Goal: Use online tool/utility: Use online tool/utility

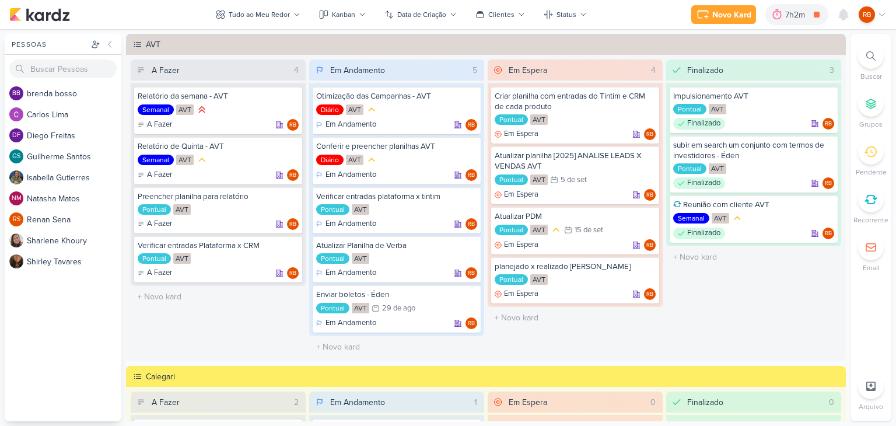
scroll to position [637, 0]
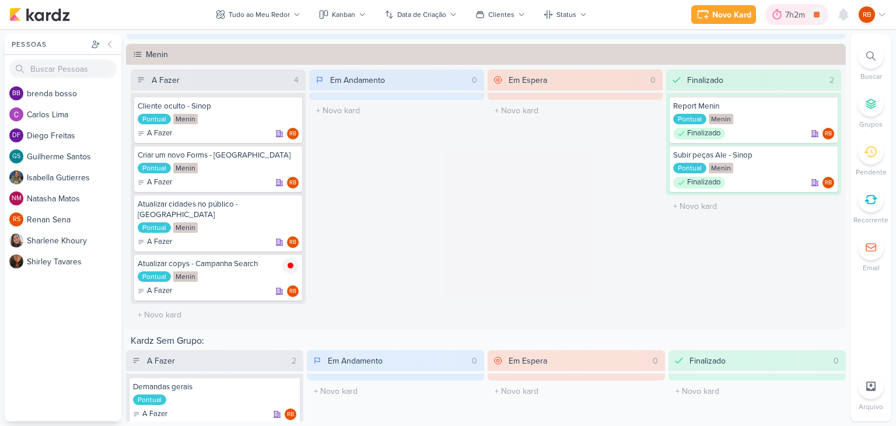
click at [797, 13] on div "7h2m" at bounding box center [797, 15] width 23 height 12
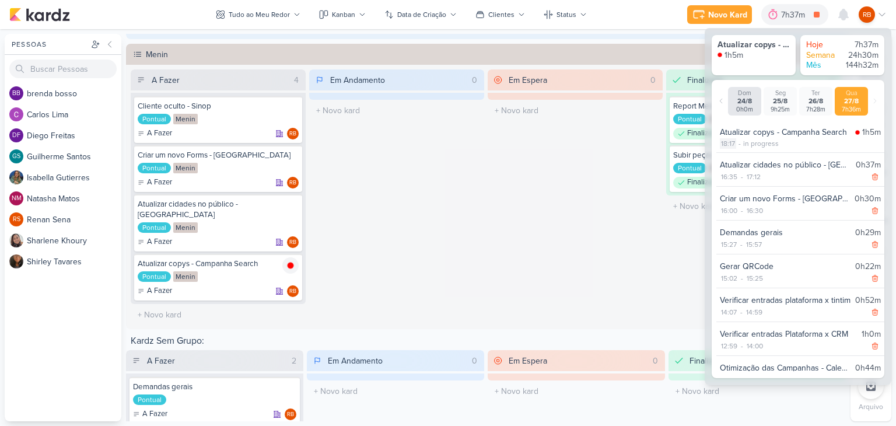
click at [733, 143] on div "18:17" at bounding box center [728, 143] width 16 height 11
click at [749, 156] on select "00 01 02 03 04 05 06 07 08 09 10 11 12 13 14 15 16 17 18 19 20 21 22 23 24 25 2…" at bounding box center [749, 159] width 16 height 14
select select "25"
click at [741, 152] on select "00 01 02 03 04 05 06 07 08 09 10 11 12 13 14 15 16 17 18 19 20 21 22 23 24 25 2…" at bounding box center [749, 159] width 16 height 14
click at [765, 156] on icon at bounding box center [767, 159] width 14 height 14
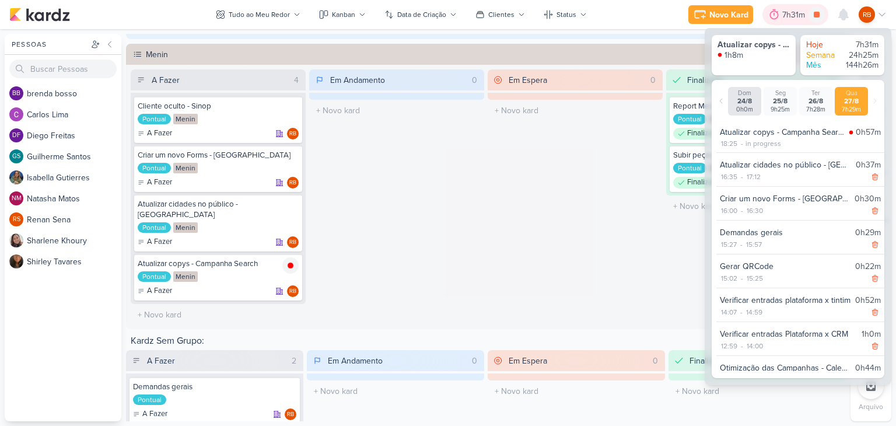
click at [801, 13] on div "7h31m" at bounding box center [796, 15] width 26 height 12
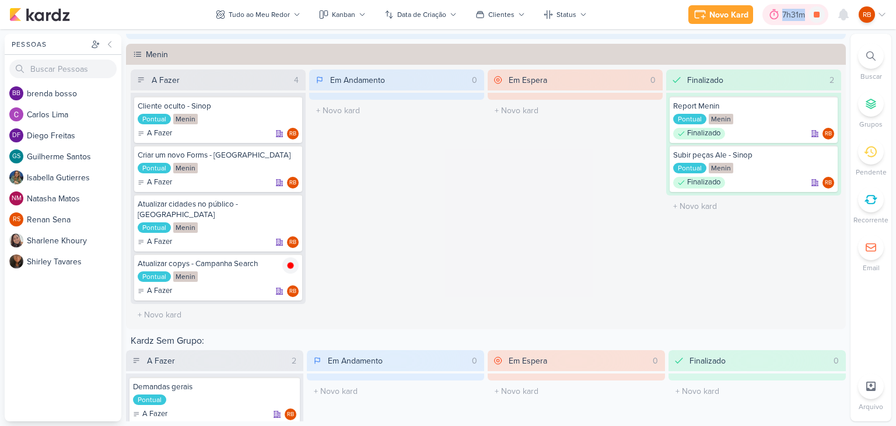
click at [801, 13] on div "7h31m" at bounding box center [796, 15] width 26 height 12
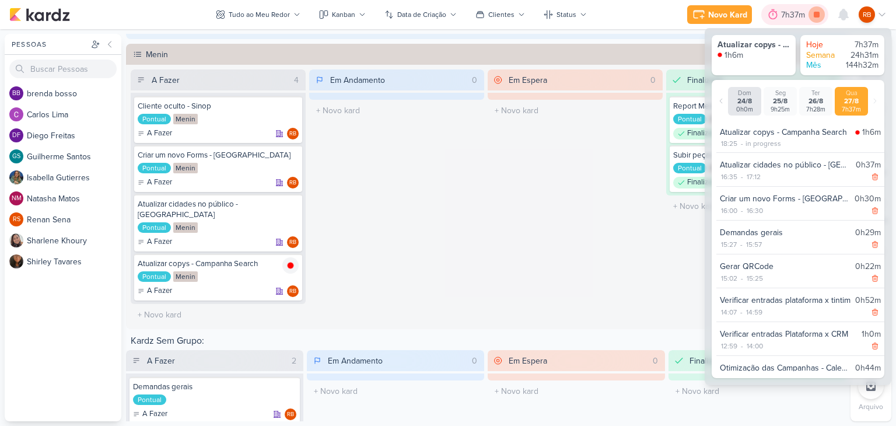
click at [817, 15] on icon at bounding box center [817, 15] width 6 height 6
click at [805, 9] on div "7h37m" at bounding box center [811, 15] width 27 height 12
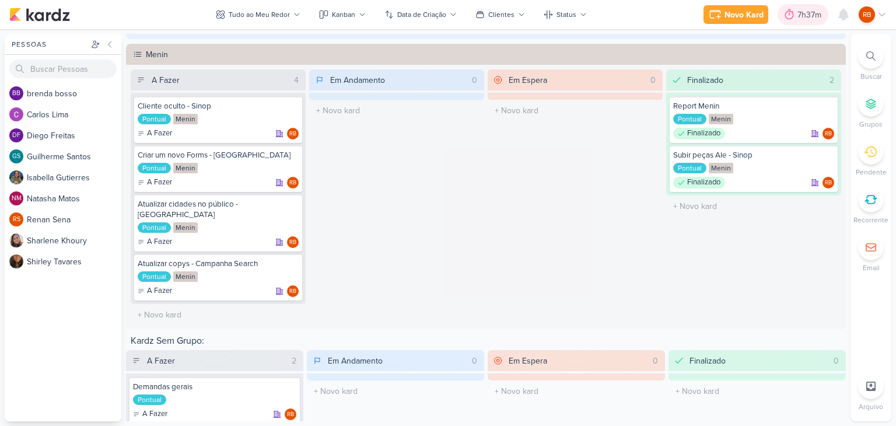
click at [800, 15] on div "7h37m" at bounding box center [811, 15] width 27 height 12
